Goal: Communication & Community: Answer question/provide support

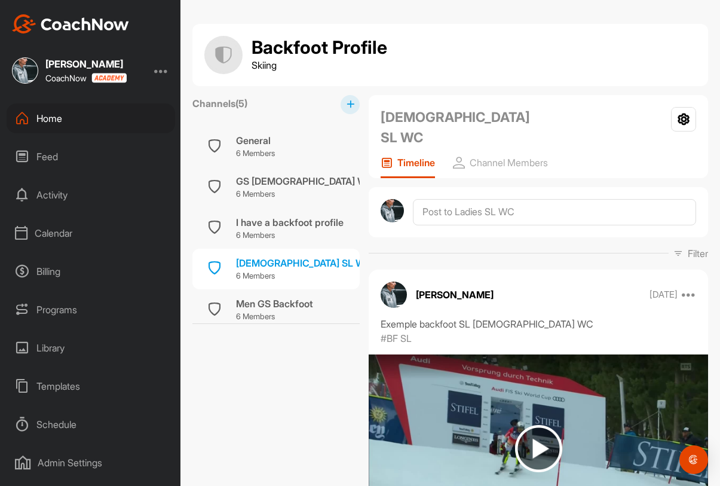
click at [114, 115] on div "Home" at bounding box center [91, 118] width 169 height 30
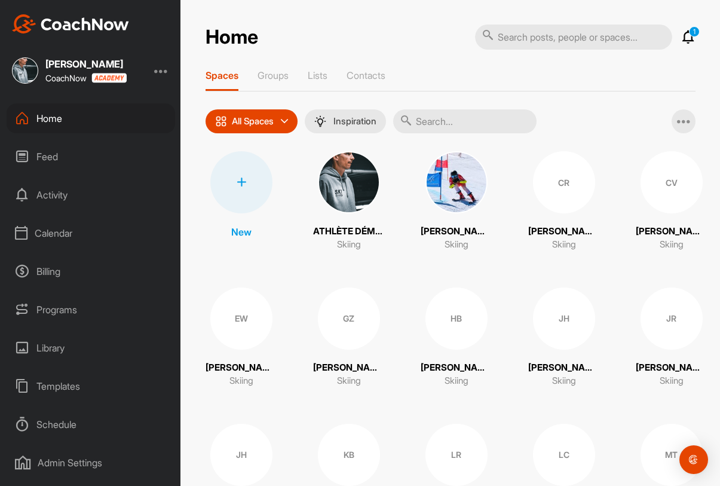
click at [690, 36] on icon at bounding box center [688, 37] width 14 height 14
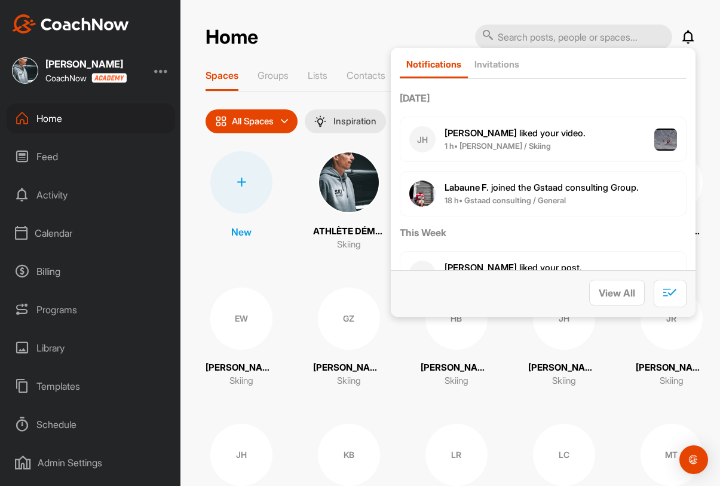
click at [357, 36] on div "Home Notifications Invitations [DATE] JH [PERSON_NAME] liked your video . 1 h •…" at bounding box center [451, 37] width 490 height 26
